Goal: Transaction & Acquisition: Download file/media

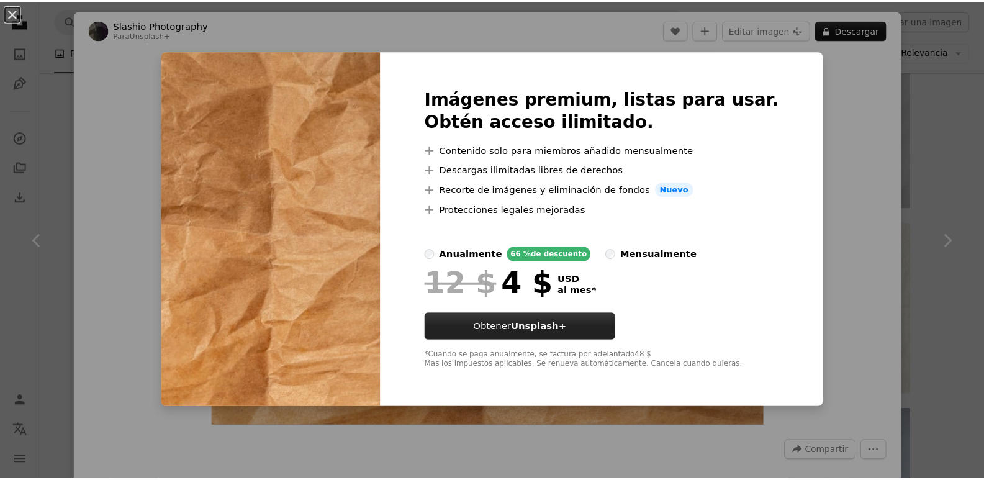
scroll to position [1242, 0]
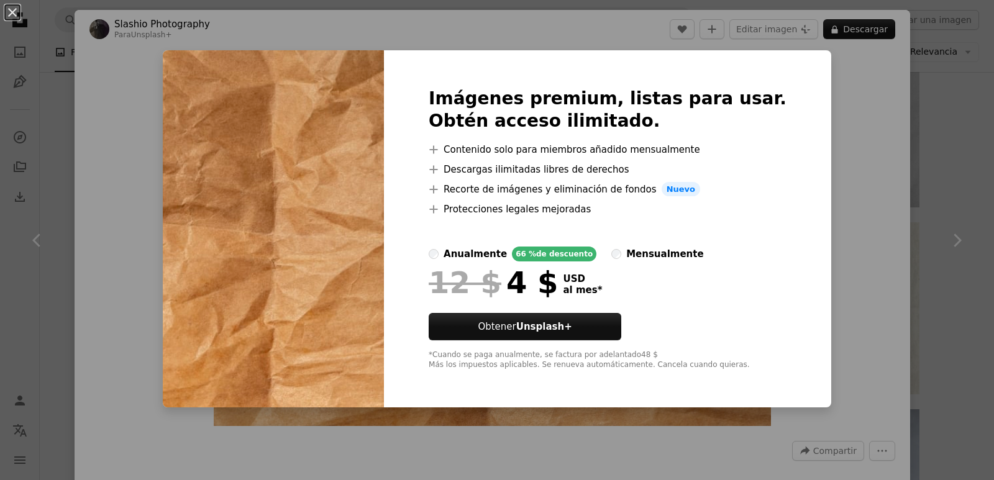
click at [832, 179] on div "An X shape Imágenes premium, listas para usar. Obtén acceso ilimitado. A plus s…" at bounding box center [497, 240] width 994 height 480
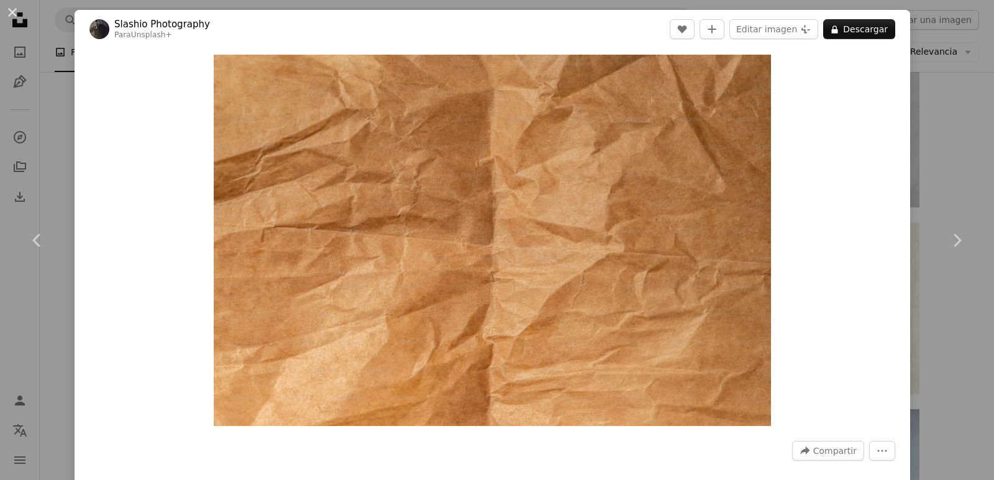
click at [924, 125] on div "An X shape Chevron left Chevron right Slashio Photography Para Unsplash+ A hear…" at bounding box center [497, 240] width 994 height 480
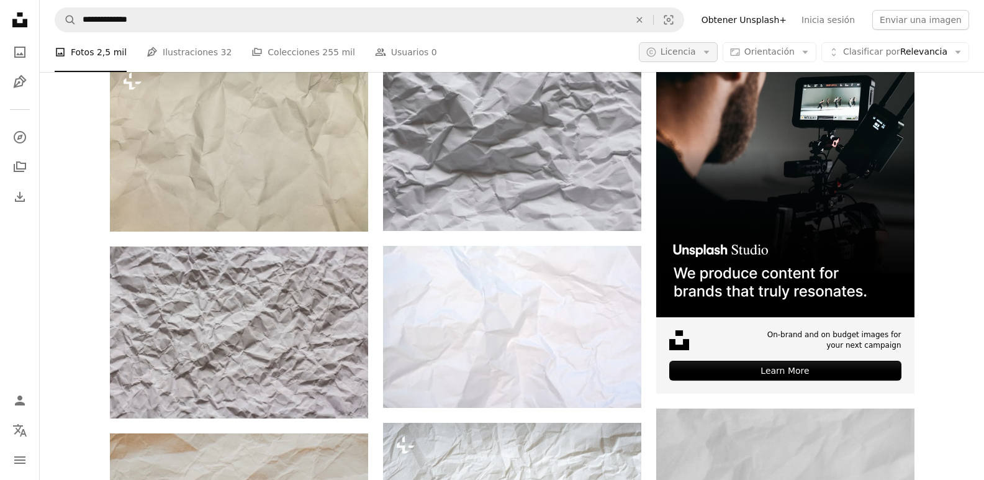
scroll to position [248, 0]
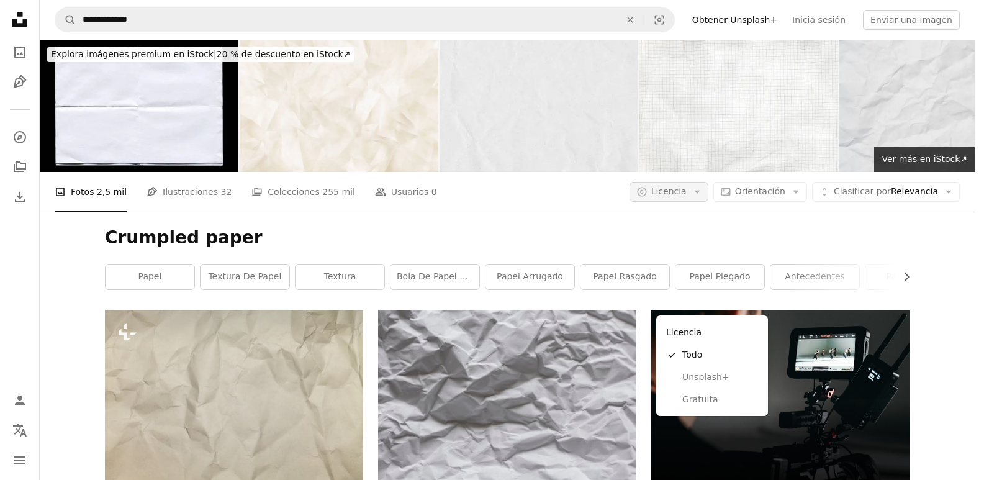
click at [709, 182] on button "A copyright icon © Licencia Arrow down" at bounding box center [669, 192] width 79 height 20
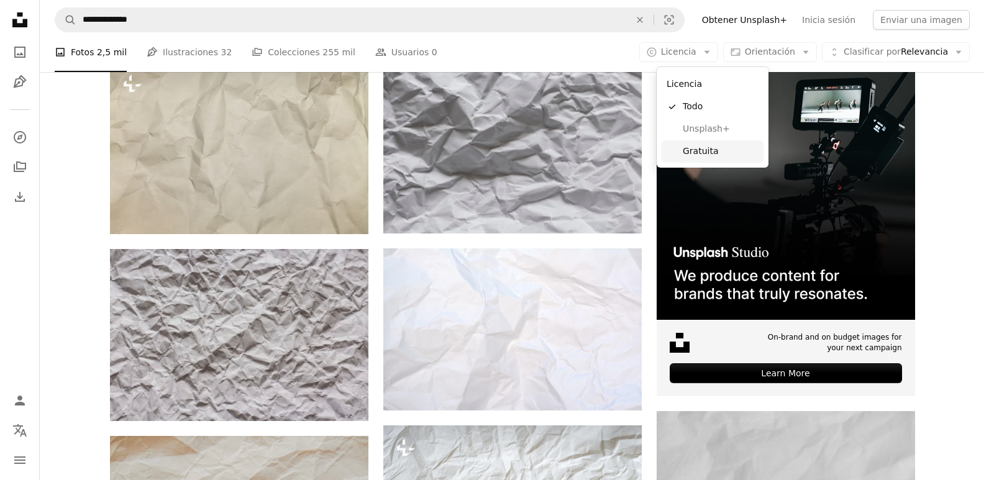
click at [702, 147] on span "Gratuita" at bounding box center [721, 151] width 76 height 12
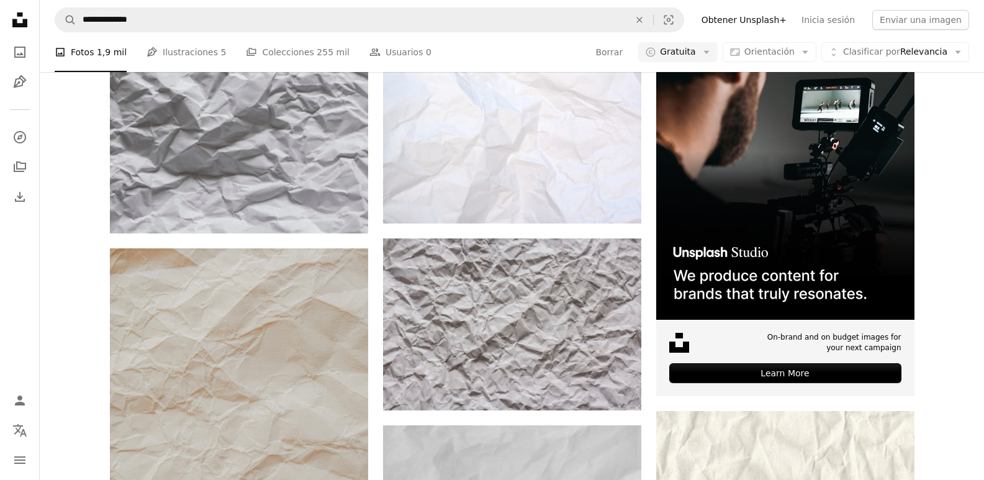
scroll to position [2022, 0]
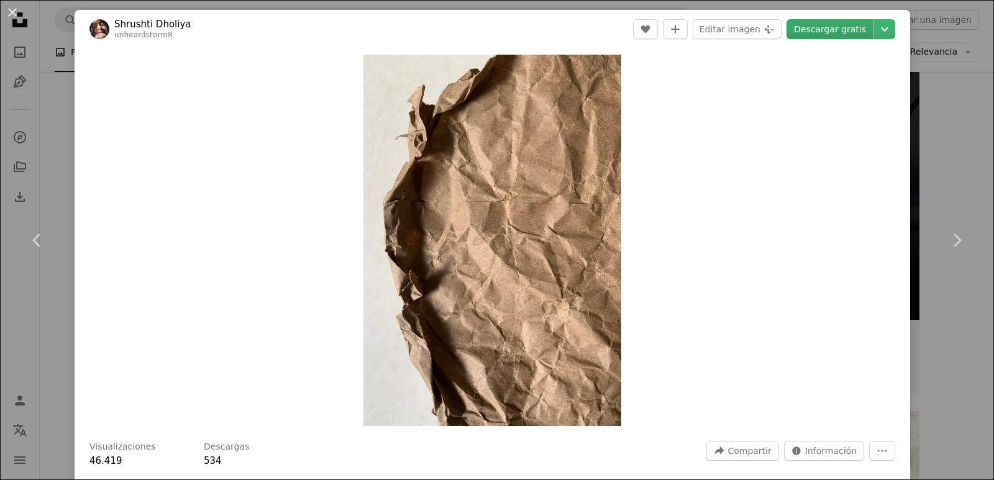
click at [835, 37] on link "Descargar gratis" at bounding box center [829, 29] width 87 height 20
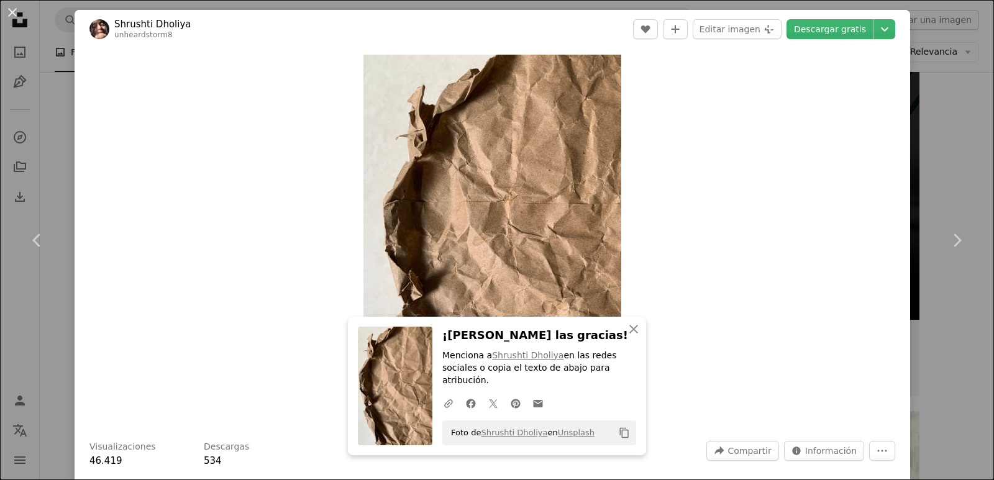
click at [916, 163] on div "An X shape Chevron left Chevron right Shrushti Dholiya unheardstorm8 A heart A …" at bounding box center [497, 240] width 994 height 480
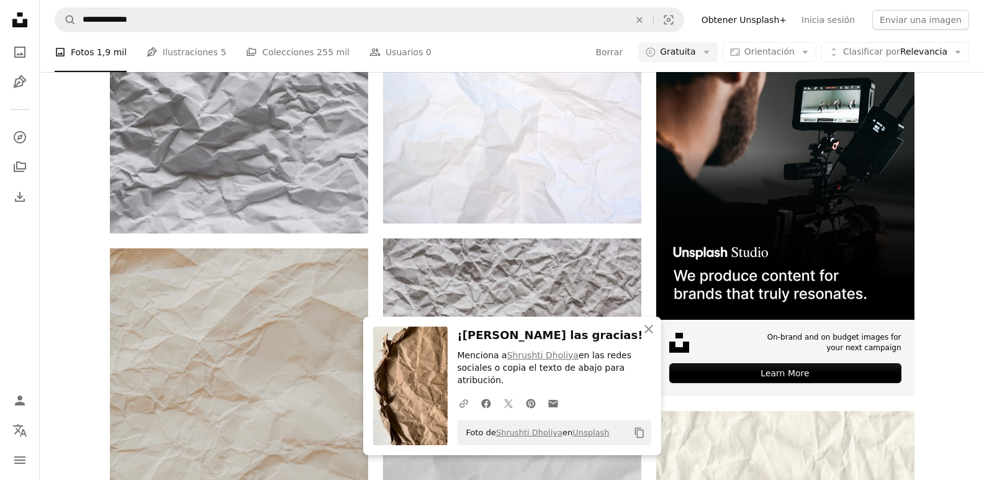
scroll to position [7612, 0]
click at [648, 337] on icon "An X shape" at bounding box center [649, 329] width 15 height 15
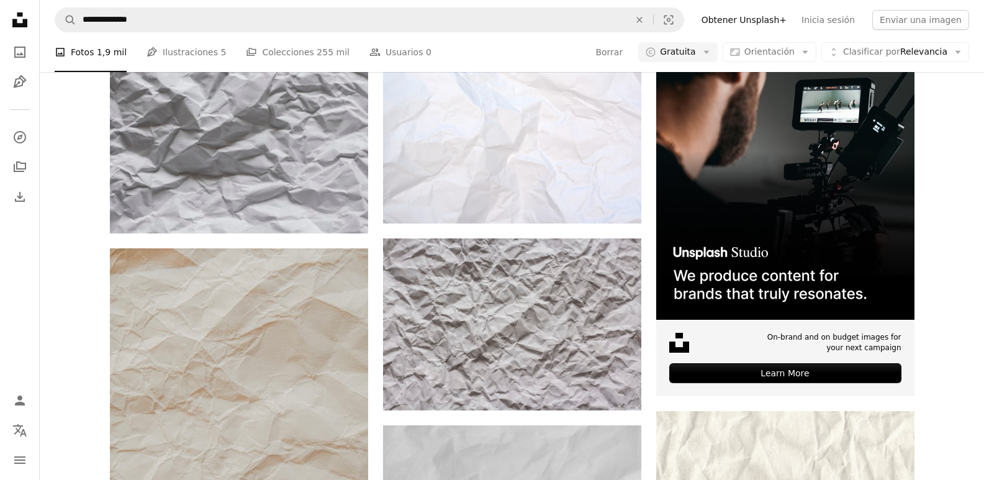
scroll to position [10159, 0]
